Goal: Task Accomplishment & Management: Complete application form

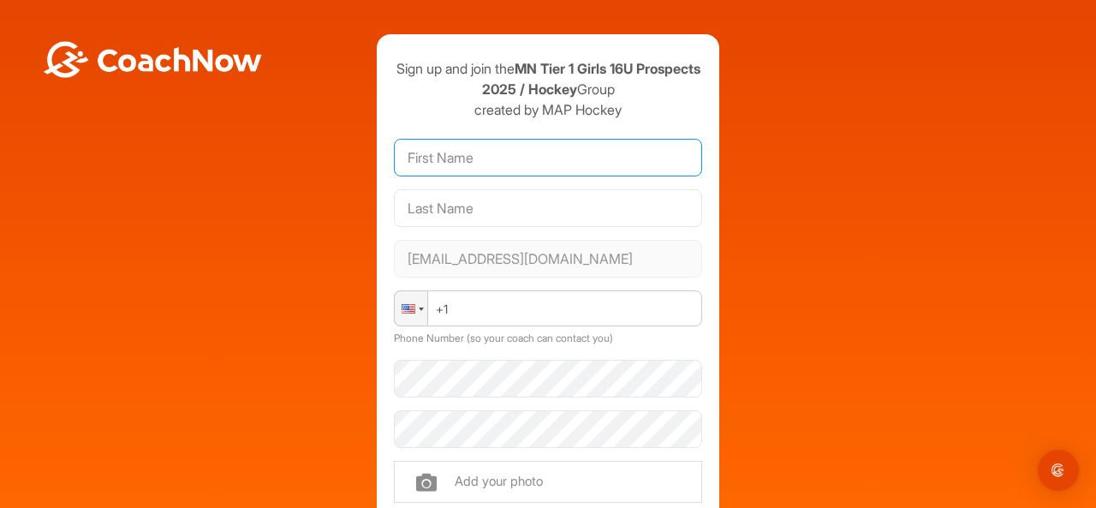
click at [449, 155] on input "text" at bounding box center [548, 158] width 308 height 38
type input "Jeri"
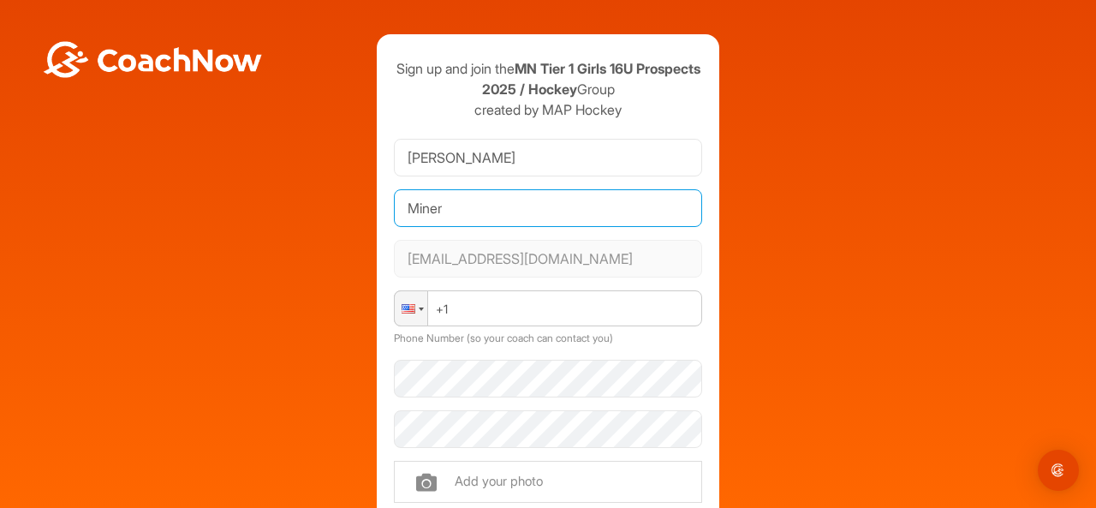
type input "Miner"
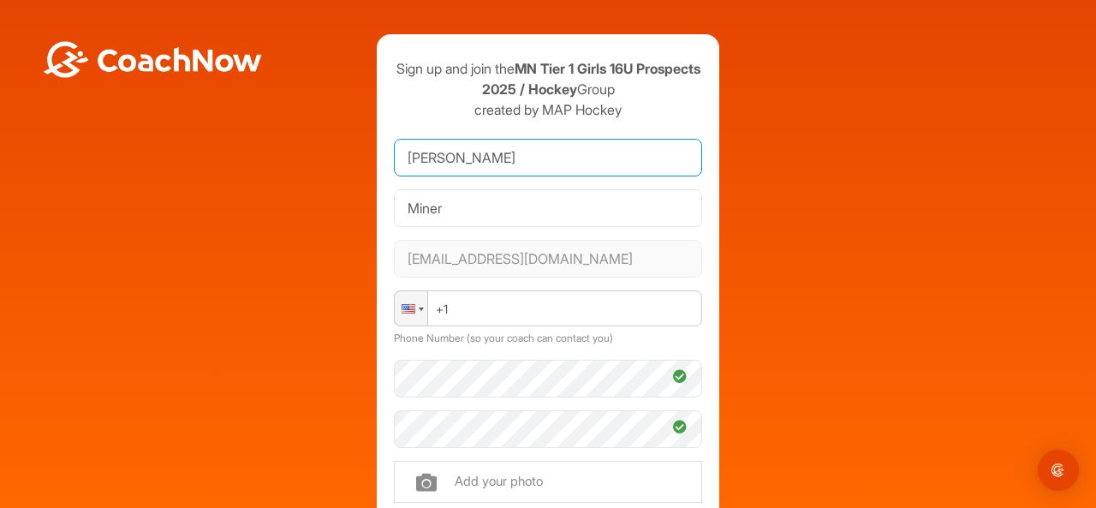
click at [522, 152] on input "Jeri" at bounding box center [548, 158] width 308 height 38
type input "Jaelyn"
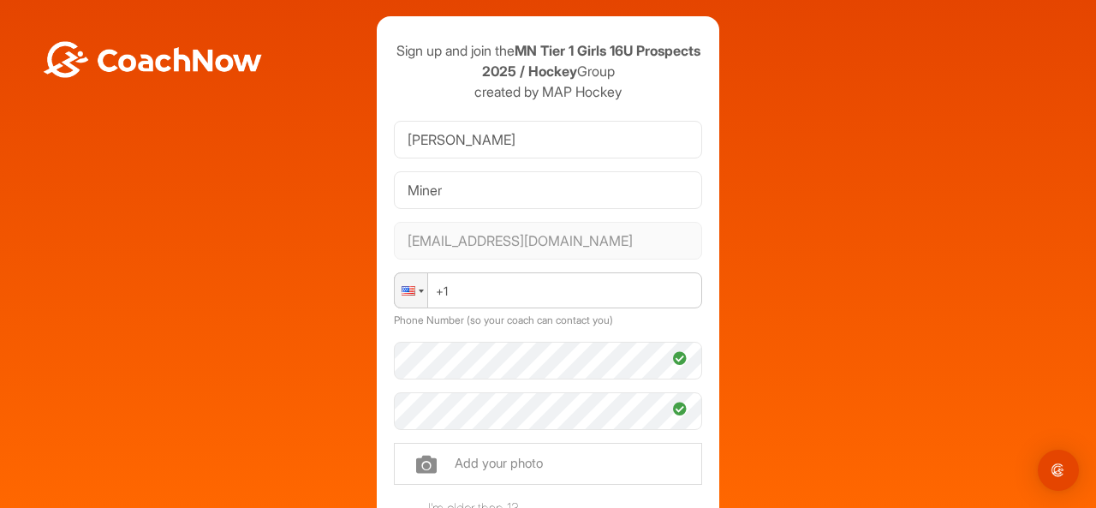
scroll to position [17, 0]
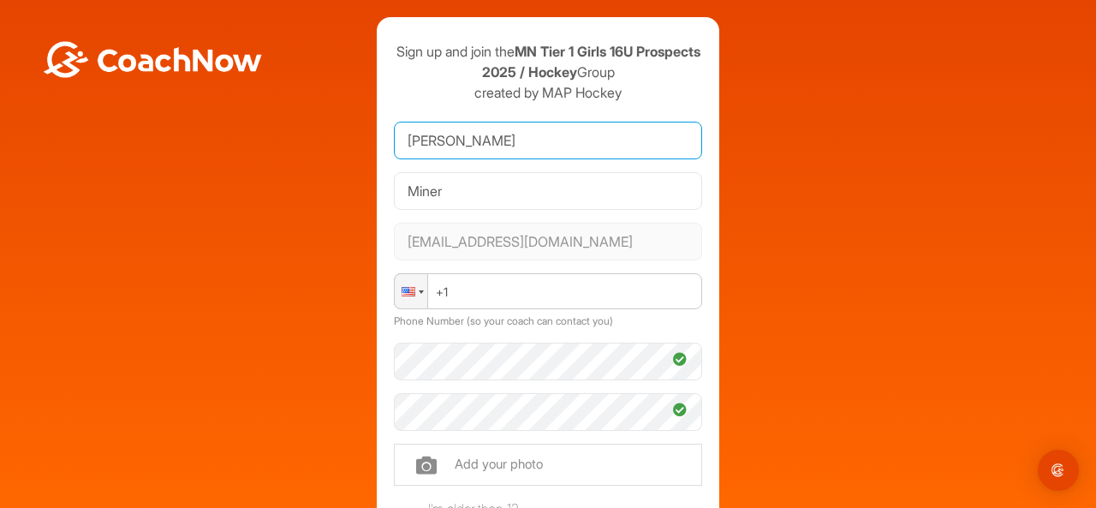
click at [490, 136] on input "Jaelyn" at bounding box center [548, 141] width 308 height 38
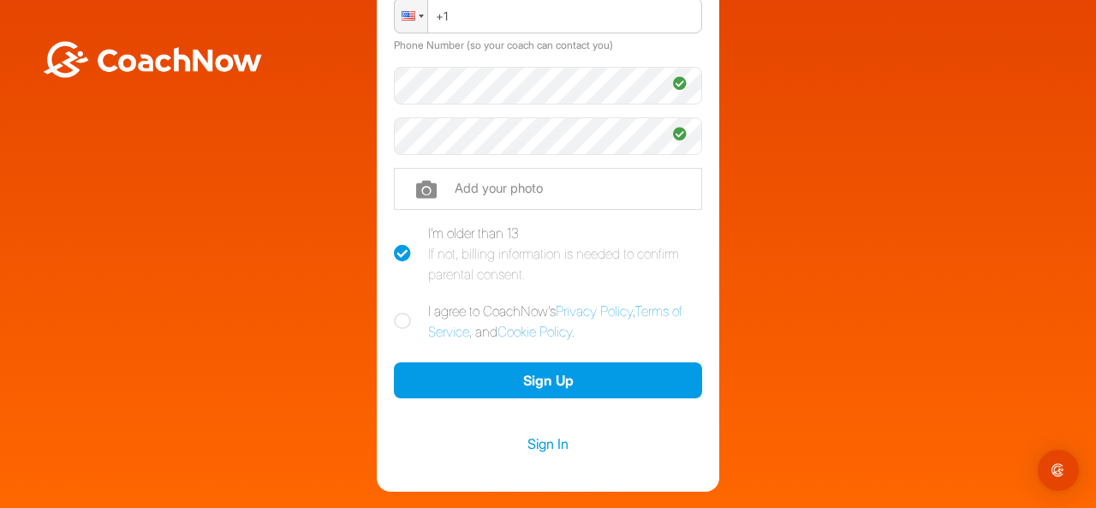
scroll to position [322, 0]
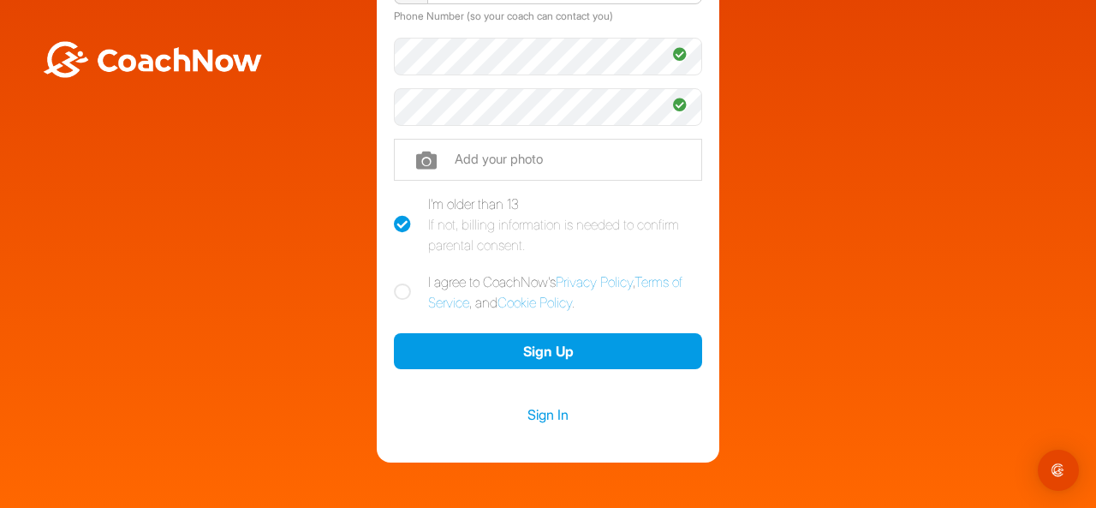
click at [394, 292] on icon at bounding box center [402, 291] width 17 height 17
click at [394, 283] on input "I agree to CoachNow's Privacy Policy , Terms of Service , and Cookie Policy ." at bounding box center [399, 276] width 11 height 11
checkbox input "true"
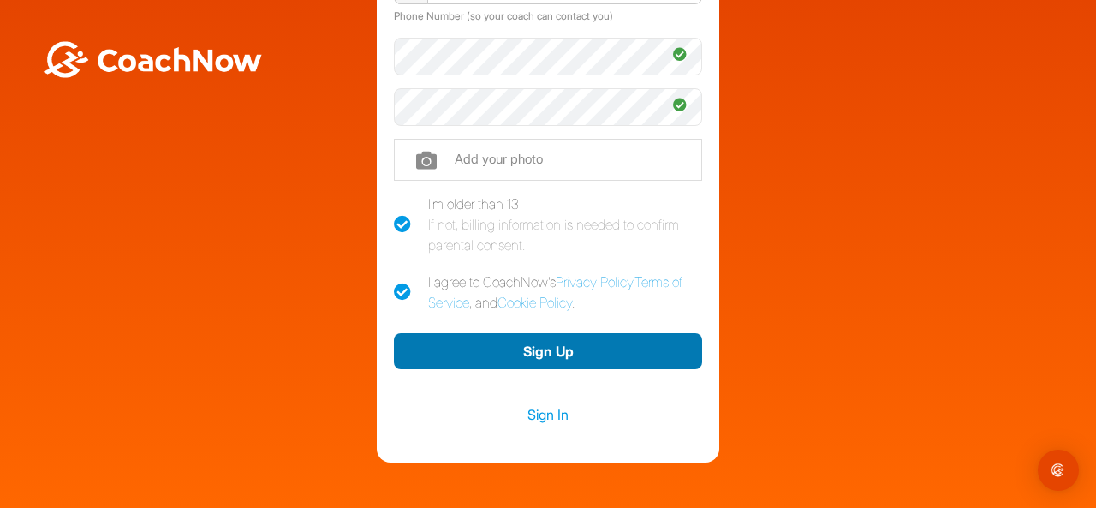
click at [588, 353] on button "Sign Up" at bounding box center [548, 351] width 308 height 37
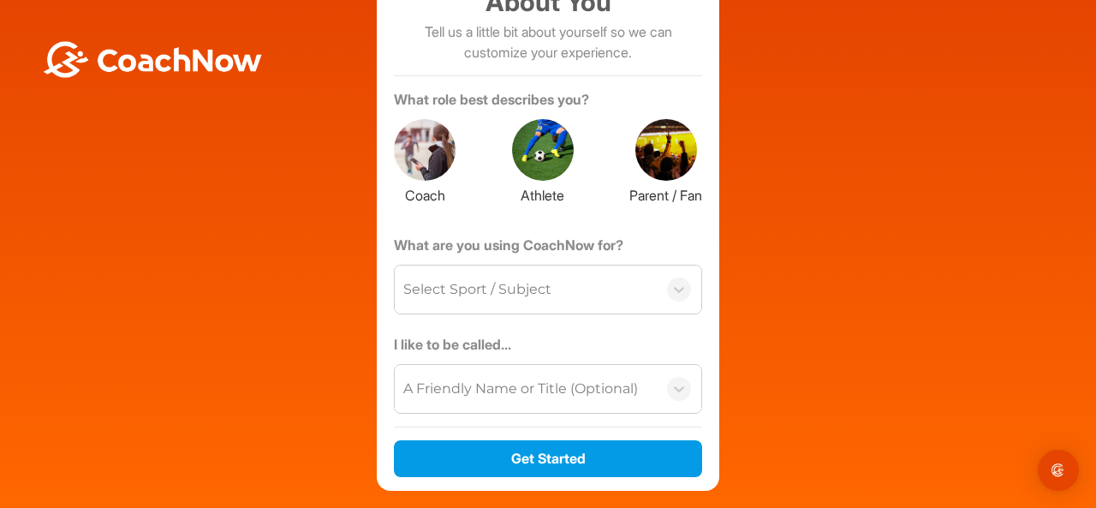
scroll to position [150, 0]
click at [542, 134] on div at bounding box center [543, 150] width 62 height 62
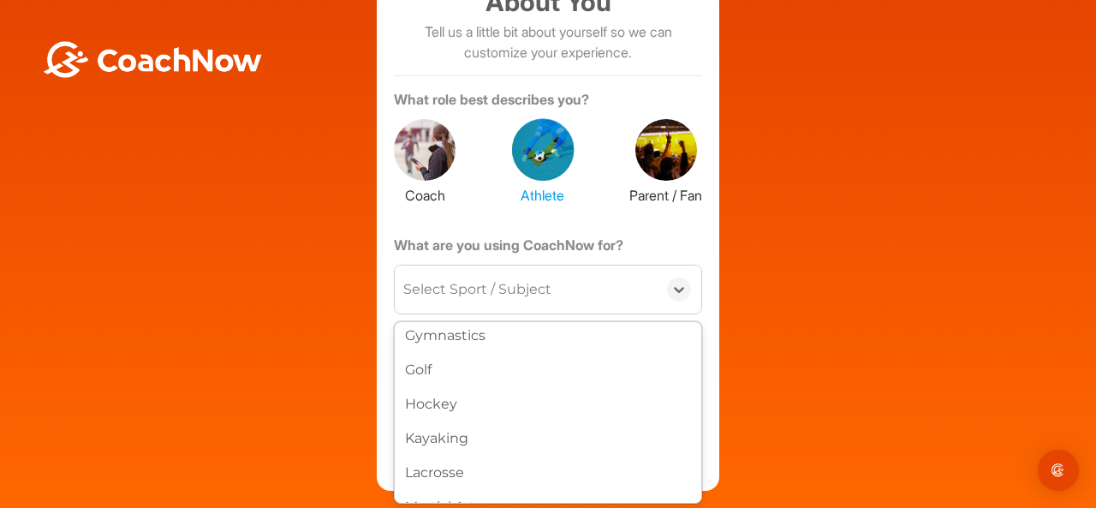
scroll to position [427, 0]
click at [435, 403] on div "Hockey" at bounding box center [548, 395] width 307 height 34
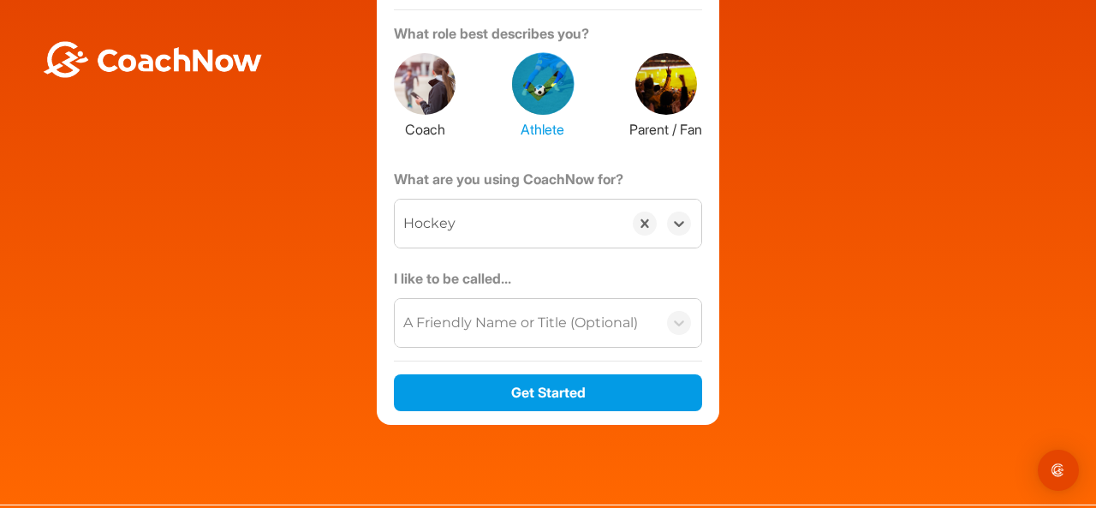
scroll to position [218, 0]
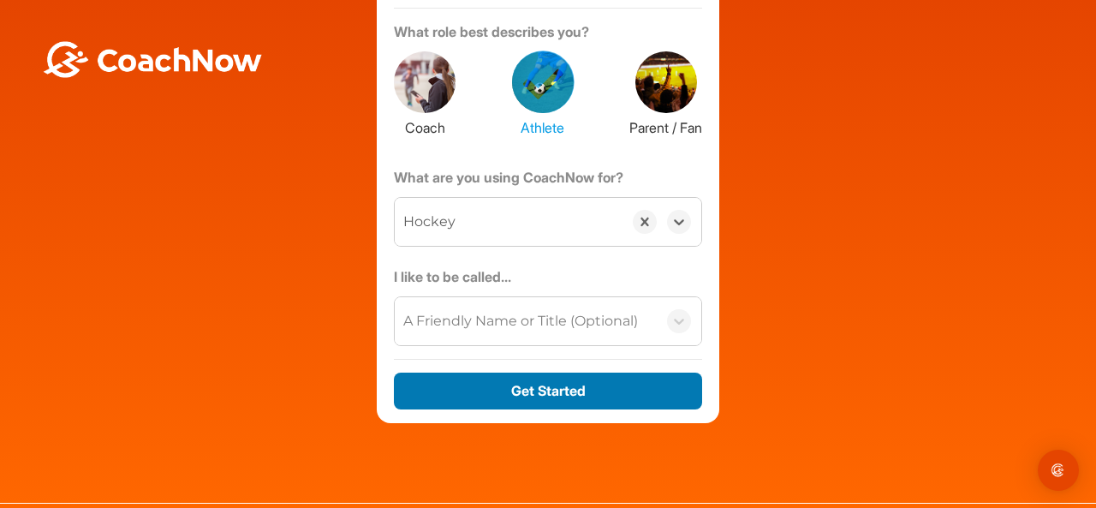
click at [637, 385] on button "Get Started" at bounding box center [548, 391] width 308 height 37
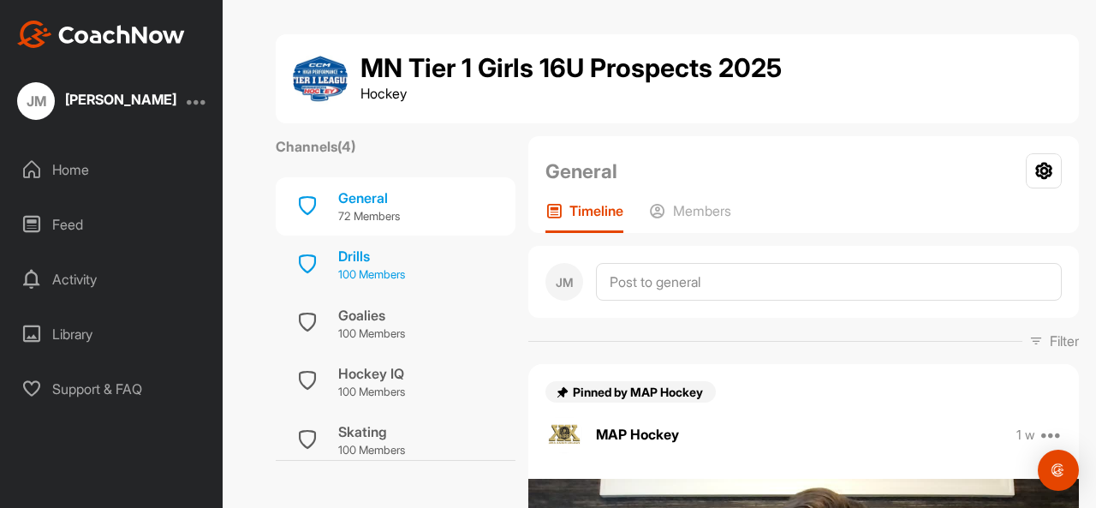
click at [355, 262] on div "Drills" at bounding box center [371, 256] width 67 height 21
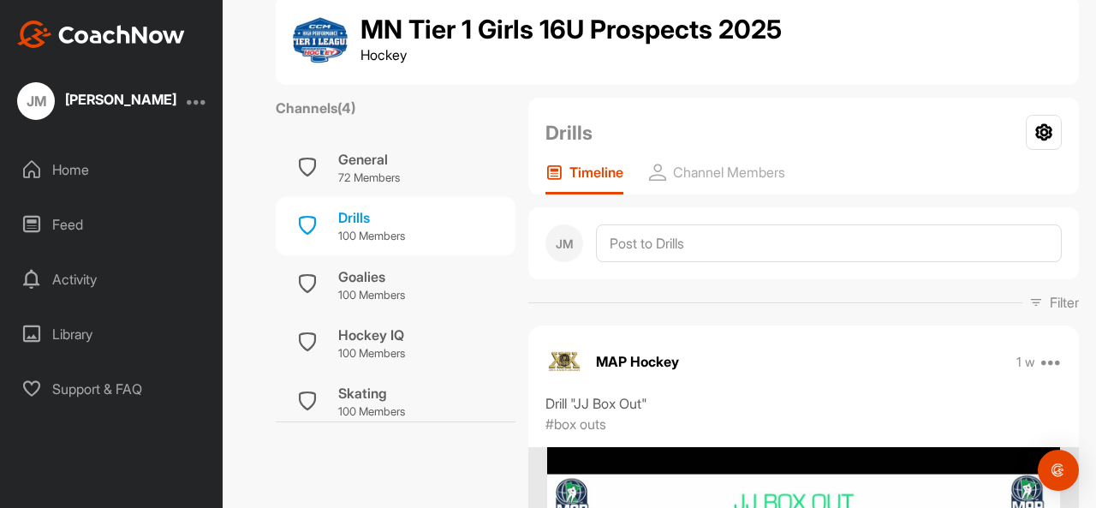
scroll to position [34, 0]
